Goal: Information Seeking & Learning: Learn about a topic

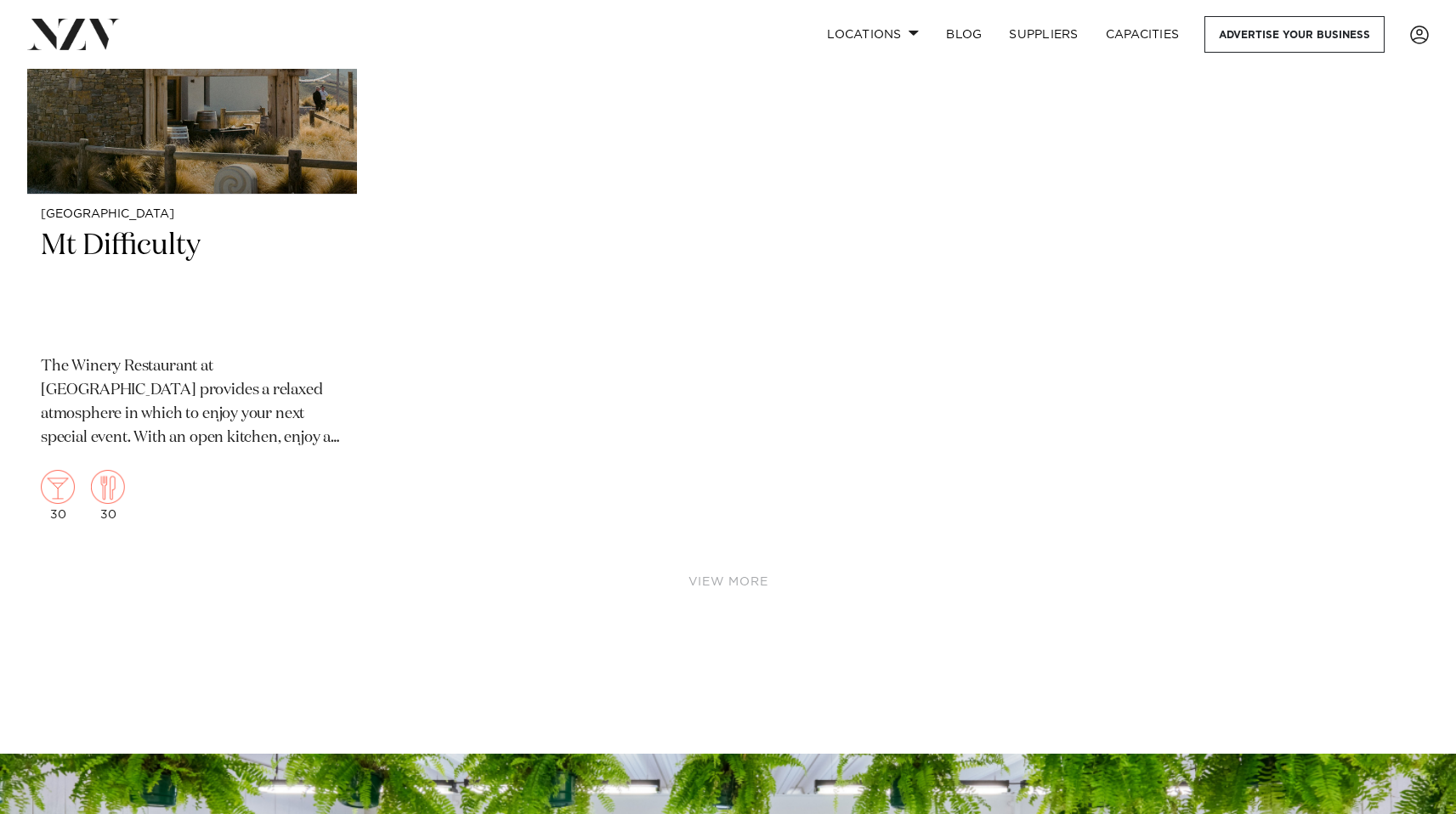
scroll to position [8012, 0]
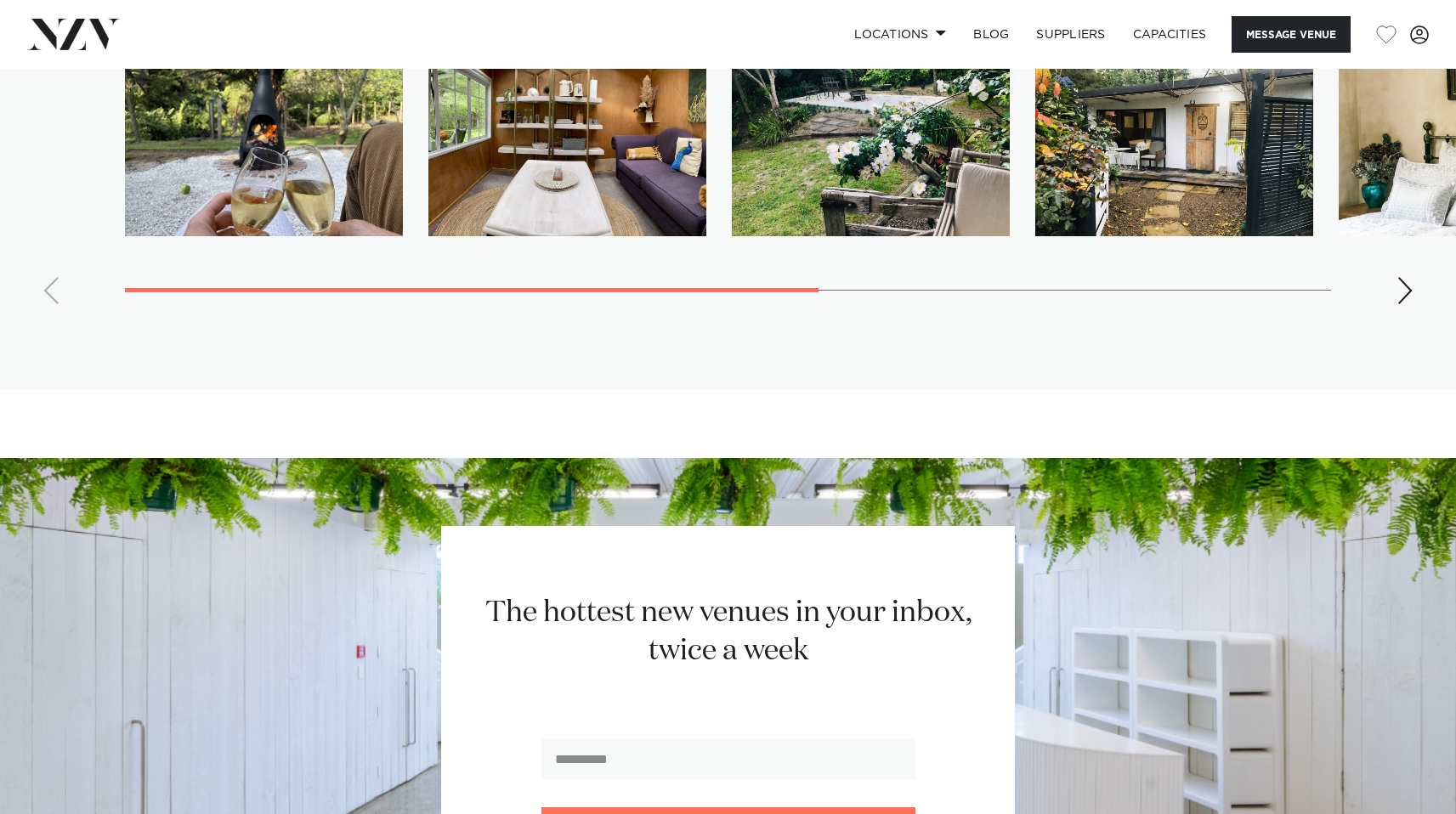
scroll to position [3246, 0]
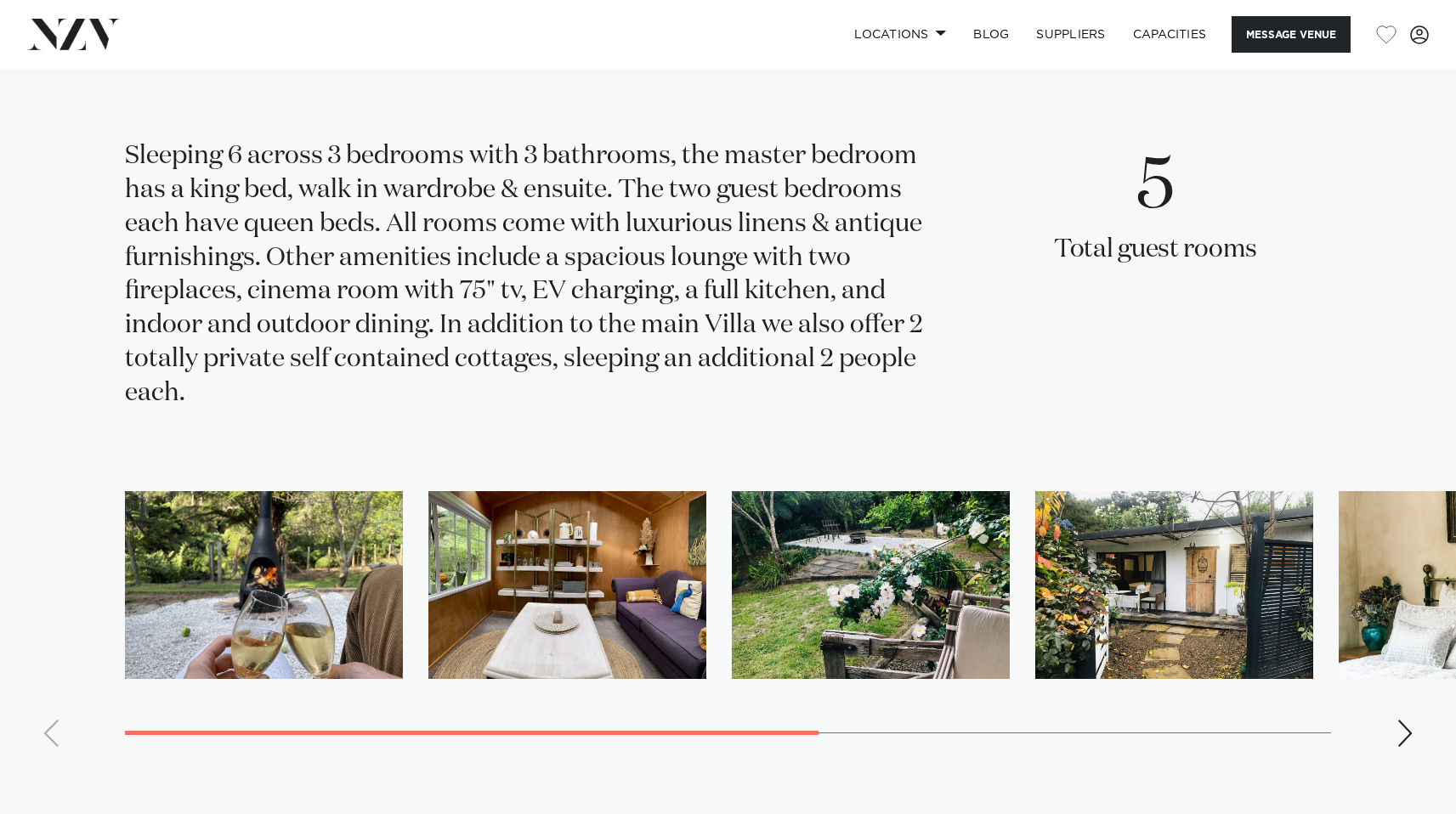
click at [1394, 761] on swiper-container at bounding box center [728, 626] width 1456 height 270
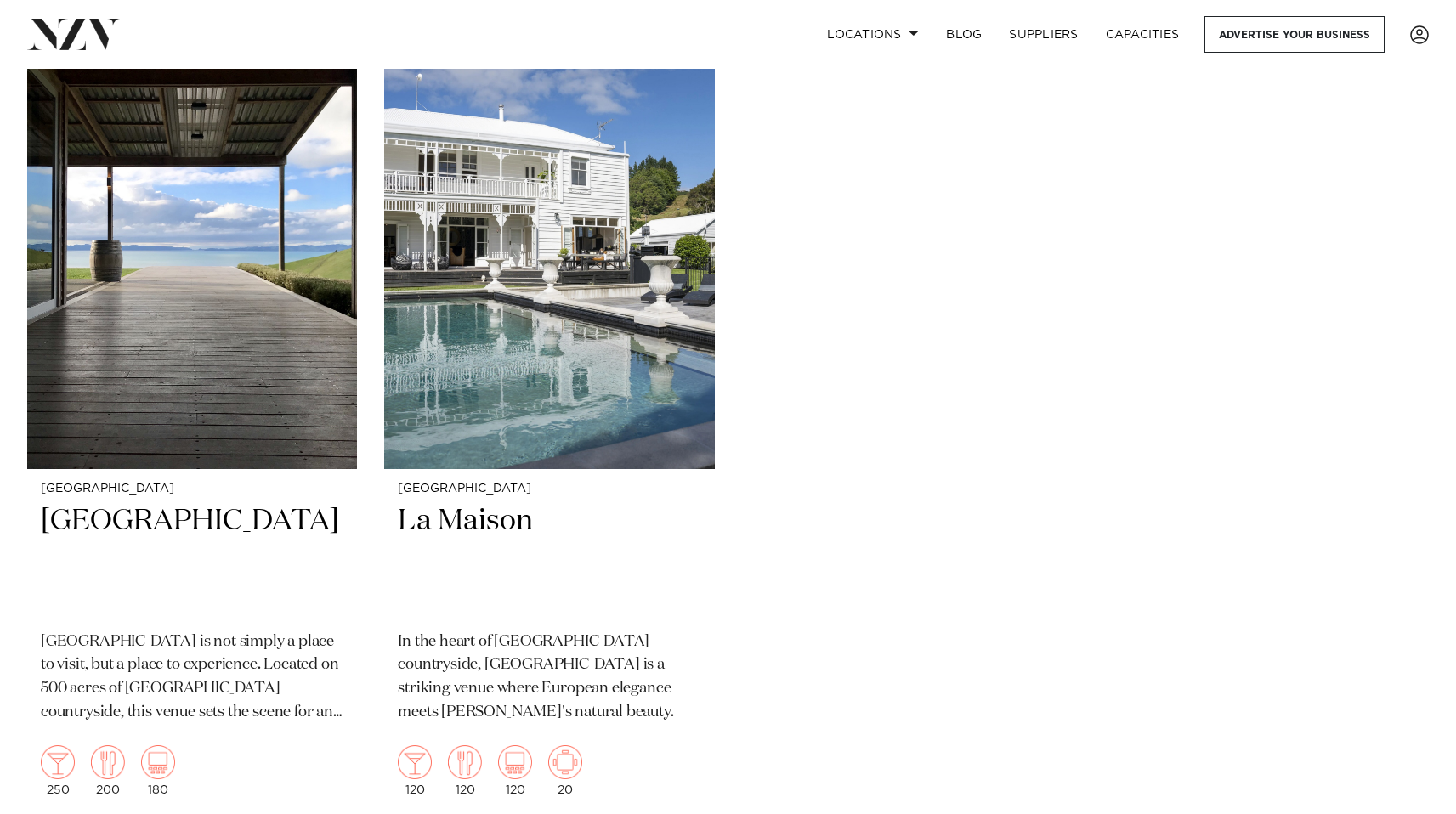
scroll to position [511, 0]
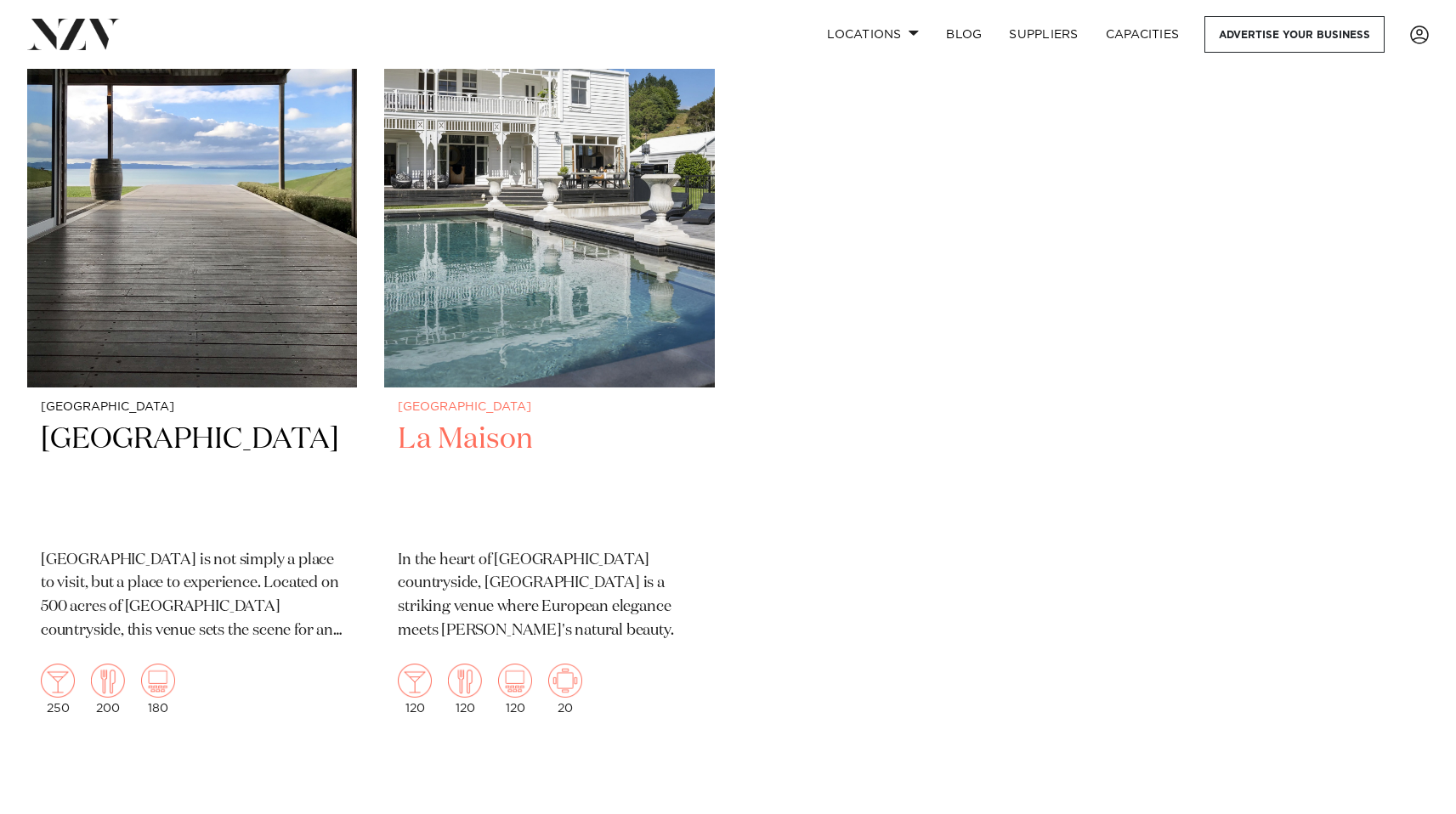
click at [516, 463] on h2 "La Maison" at bounding box center [549, 478] width 302 height 114
